Goal: Navigation & Orientation: Find specific page/section

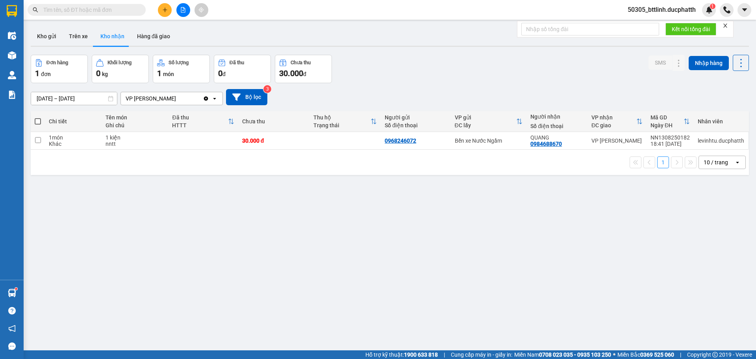
click at [120, 35] on button "Kho nhận" at bounding box center [112, 36] width 37 height 19
click at [73, 34] on button "Trên xe" at bounding box center [78, 36] width 31 height 19
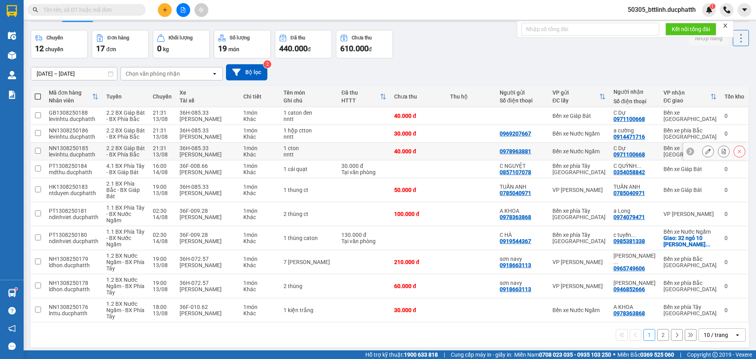
scroll to position [36, 0]
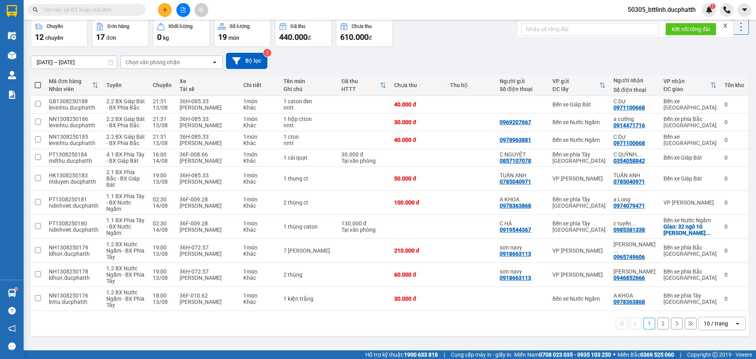
click at [657, 317] on button "2" at bounding box center [663, 323] width 12 height 12
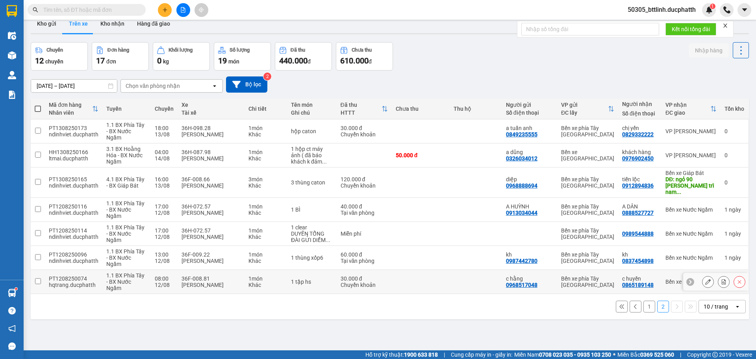
scroll to position [0, 0]
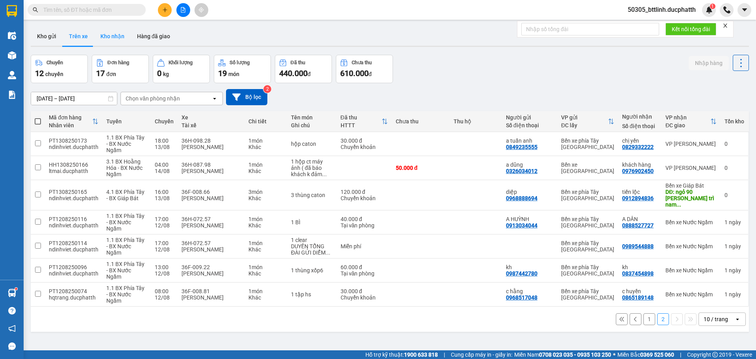
click at [108, 35] on button "Kho nhận" at bounding box center [112, 36] width 37 height 19
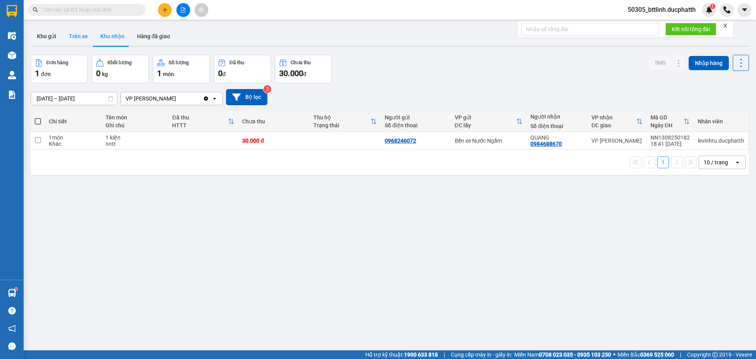
click at [72, 31] on button "Trên xe" at bounding box center [78, 36] width 31 height 19
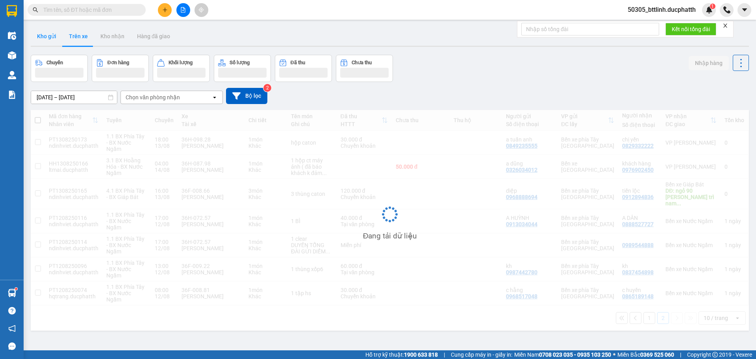
click at [43, 35] on button "Kho gửi" at bounding box center [47, 36] width 32 height 19
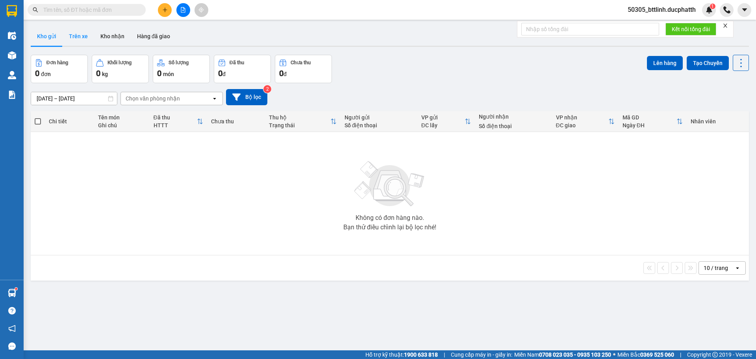
click at [72, 35] on button "Trên xe" at bounding box center [78, 36] width 31 height 19
